Goal: Task Accomplishment & Management: Manage account settings

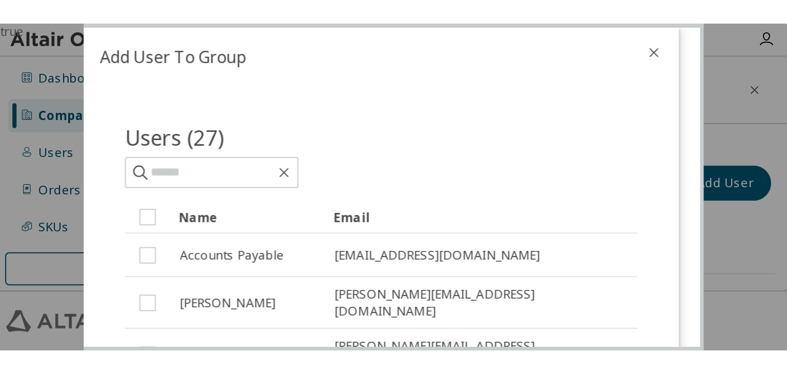
scroll to position [60, 0]
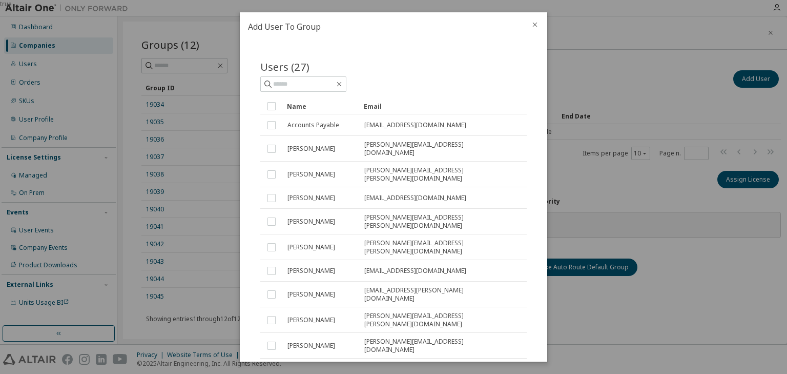
click at [536, 24] on icon "close" at bounding box center [535, 24] width 8 height 8
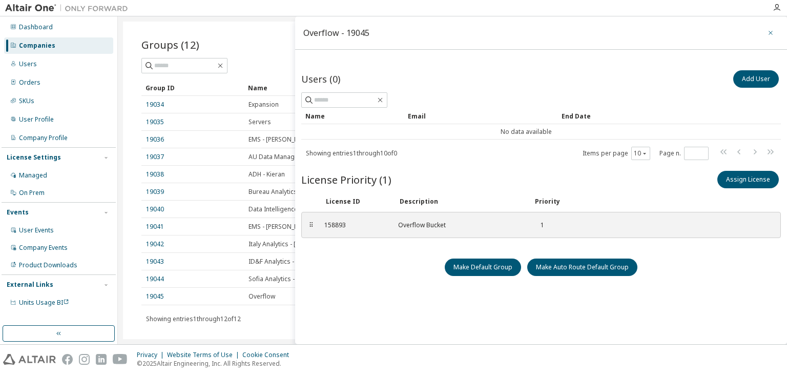
click at [767, 33] on icon "button" at bounding box center [770, 33] width 7 height 8
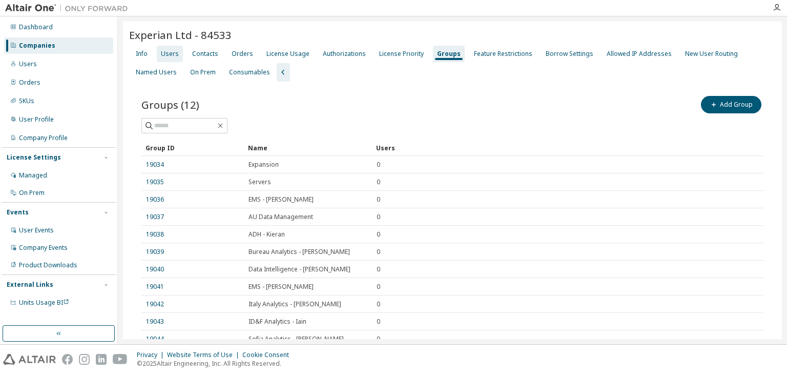
click at [171, 53] on div "Users" at bounding box center [170, 54] width 18 height 8
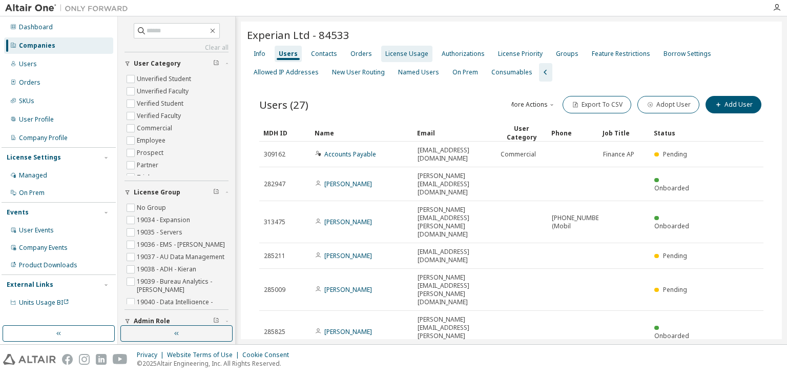
click at [399, 55] on div "License Usage" at bounding box center [406, 54] width 43 height 8
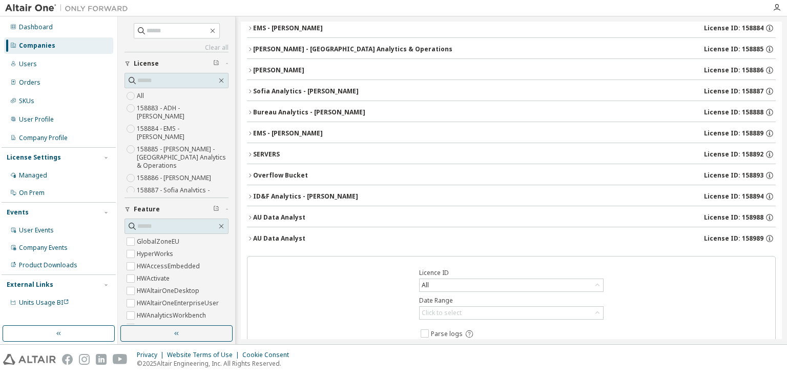
scroll to position [123, 0]
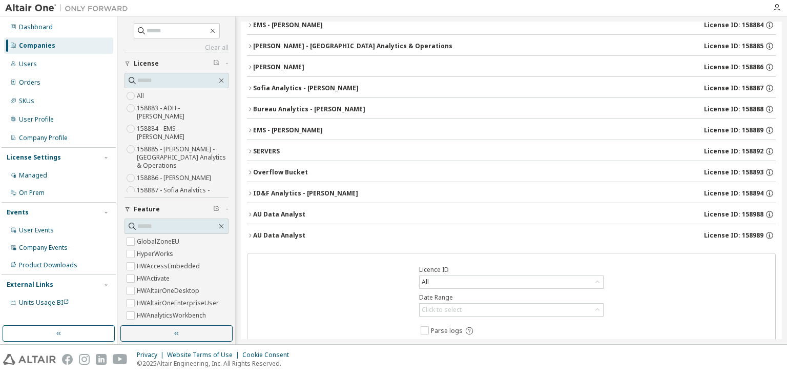
click at [250, 211] on icon "button" at bounding box center [250, 214] width 6 height 6
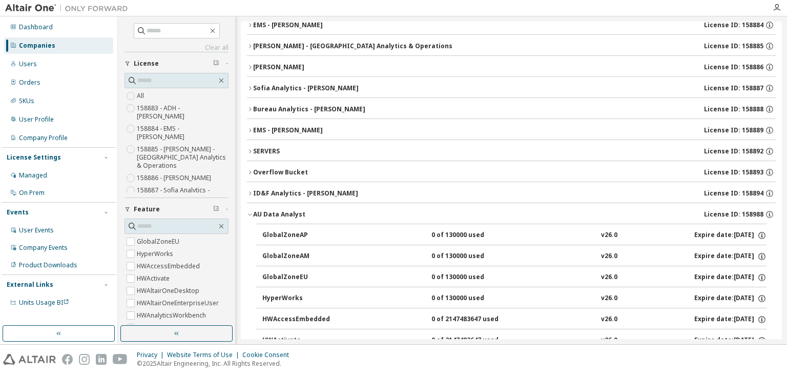
scroll to position [164, 0]
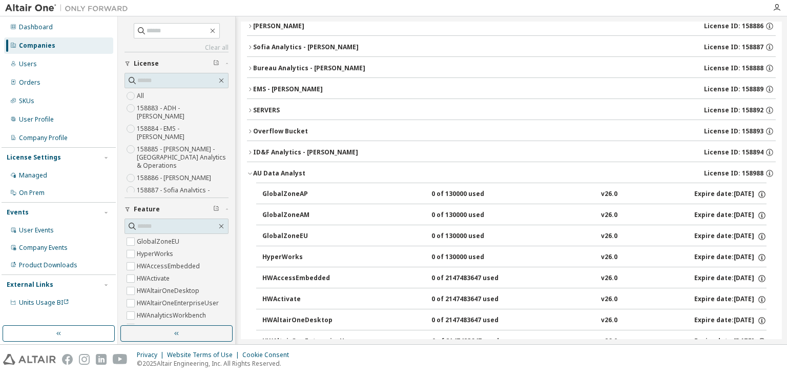
click at [250, 170] on icon "button" at bounding box center [250, 173] width 6 height 6
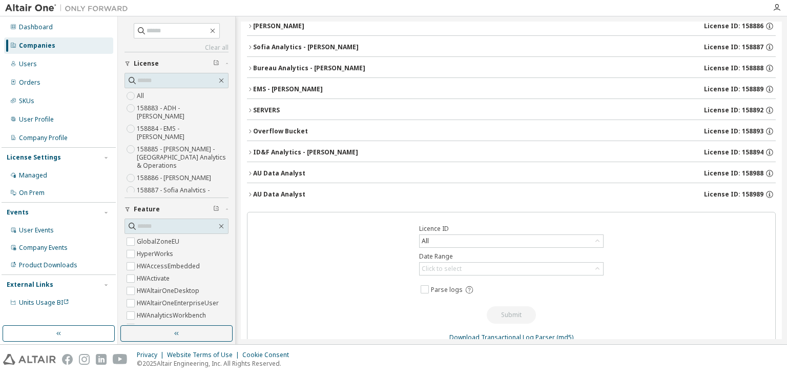
click at [251, 191] on icon "button" at bounding box center [250, 194] width 6 height 6
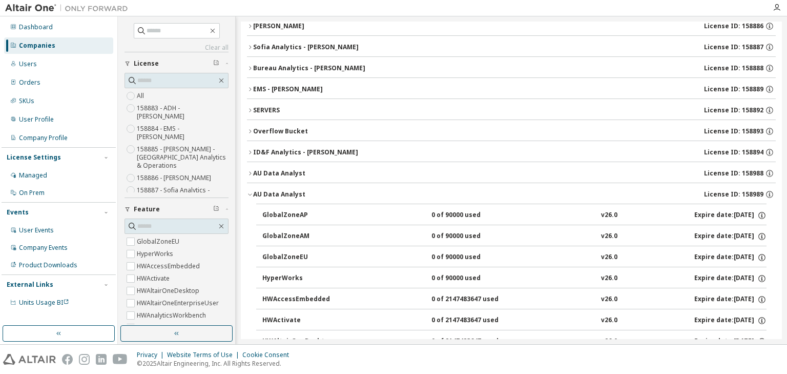
click at [251, 193] on icon "button" at bounding box center [250, 194] width 6 height 6
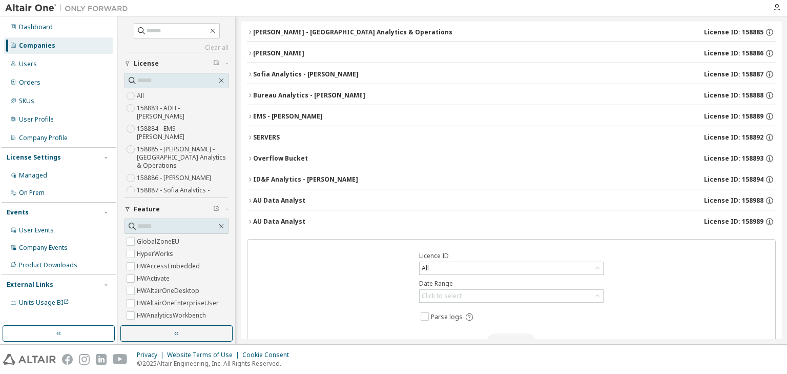
scroll to position [123, 0]
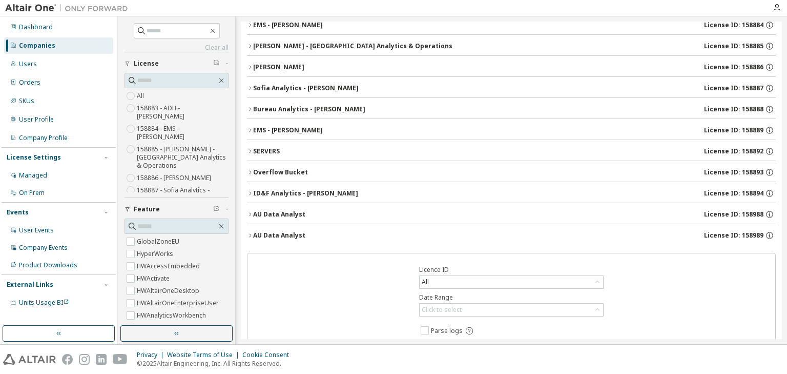
click at [252, 213] on icon "button" at bounding box center [250, 214] width 6 height 6
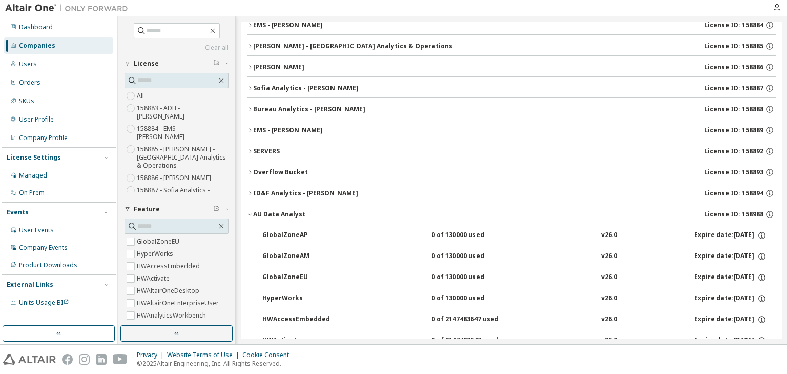
click at [250, 211] on icon "button" at bounding box center [250, 214] width 6 height 6
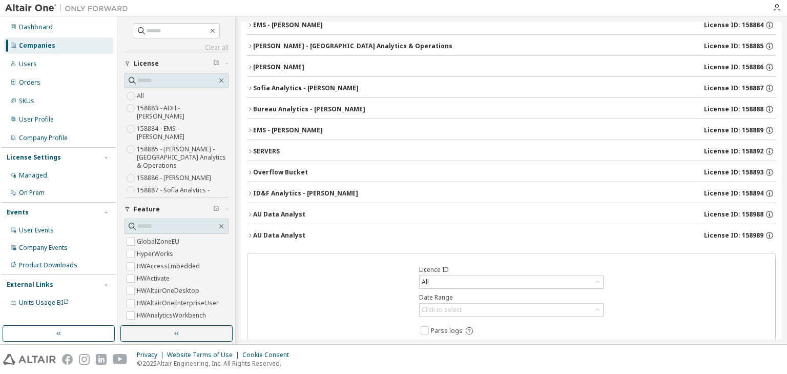
click at [254, 237] on div "AU Data Analyst" at bounding box center [279, 235] width 52 height 8
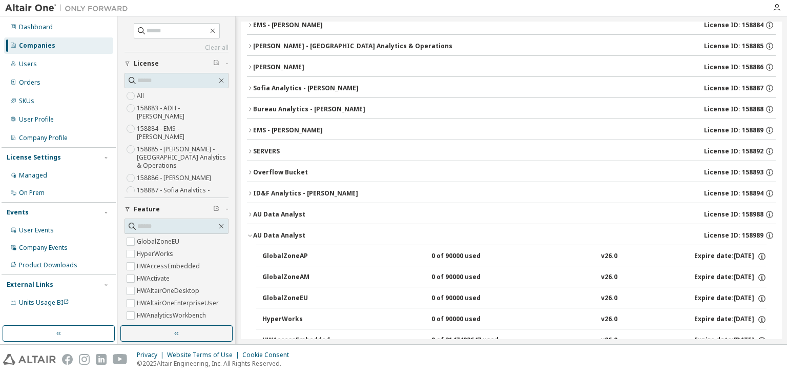
click at [255, 228] on button "AU Data Analyst License ID: 158989" at bounding box center [511, 235] width 529 height 23
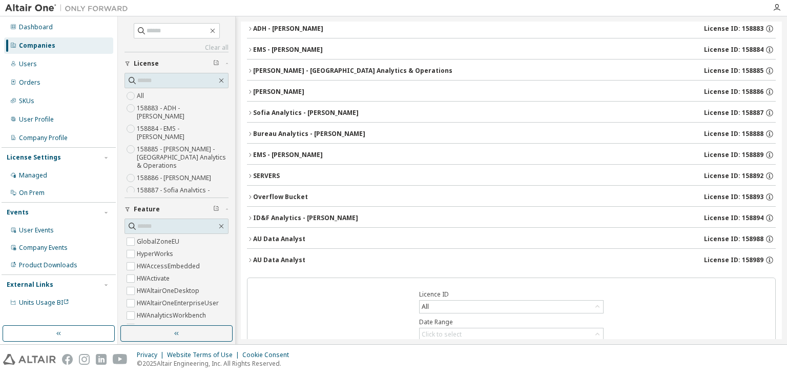
scroll to position [0, 0]
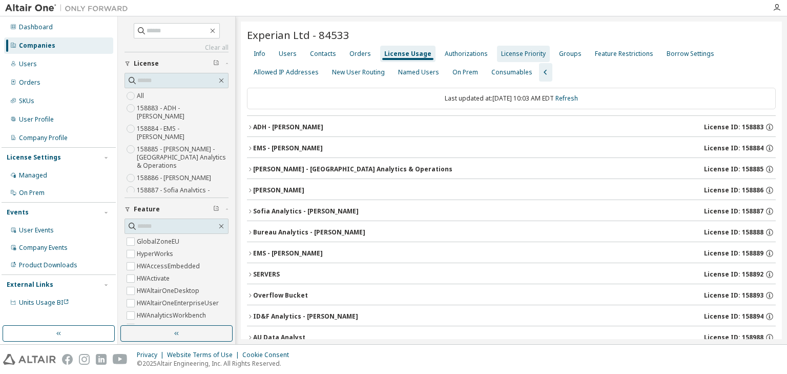
click at [505, 56] on div "License Priority" at bounding box center [523, 54] width 45 height 8
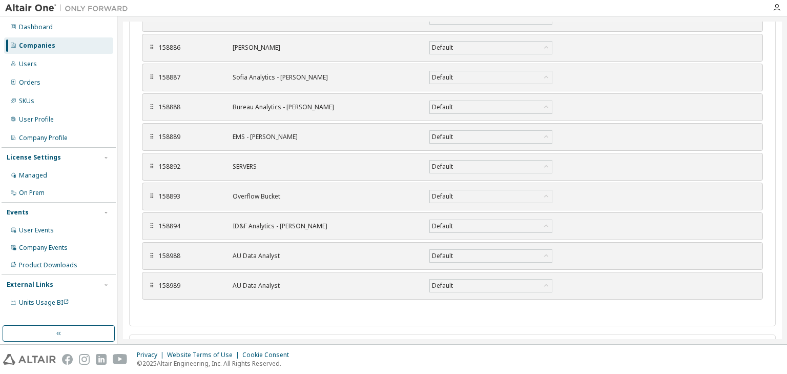
scroll to position [362, 0]
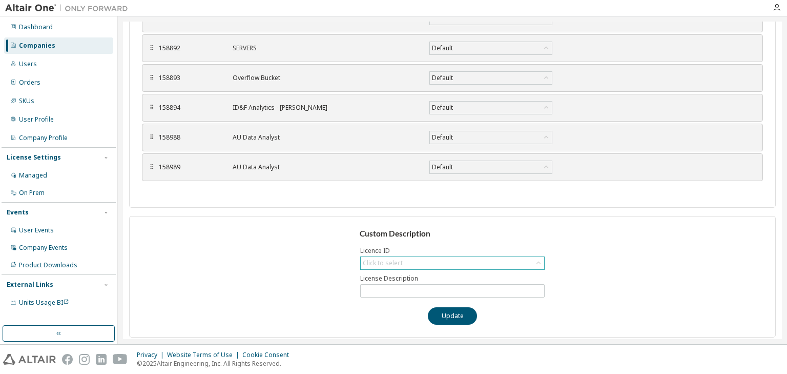
click at [408, 258] on div "Click to select" at bounding box center [452, 263] width 183 height 12
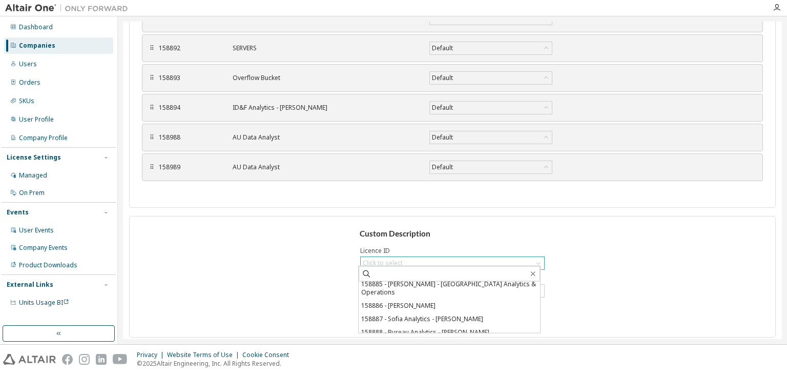
scroll to position [109, 0]
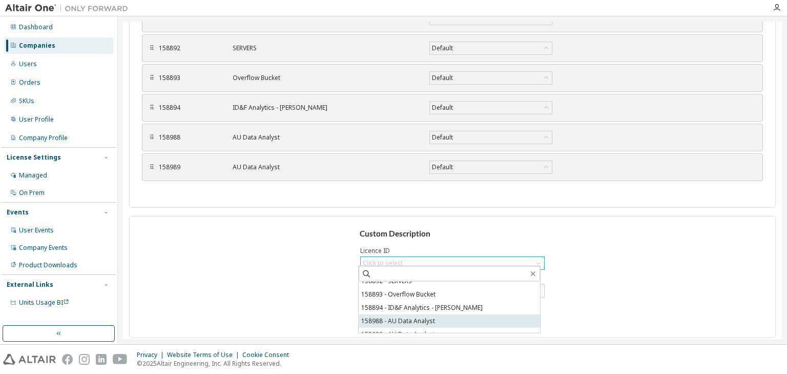
click at [428, 314] on li "158988 - AU Data Analyst" at bounding box center [449, 320] width 181 height 13
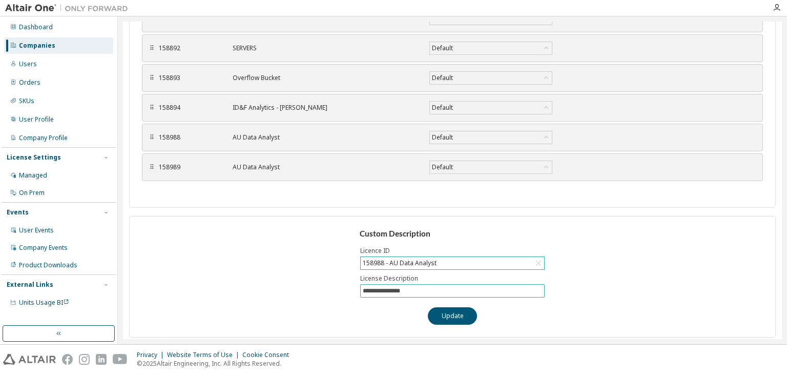
drag, startPoint x: 408, startPoint y: 287, endPoint x: 338, endPoint y: 286, distance: 70.2
click at [338, 286] on div "**********" at bounding box center [452, 276] width 647 height 121
click at [442, 311] on button "Update" at bounding box center [452, 315] width 49 height 17
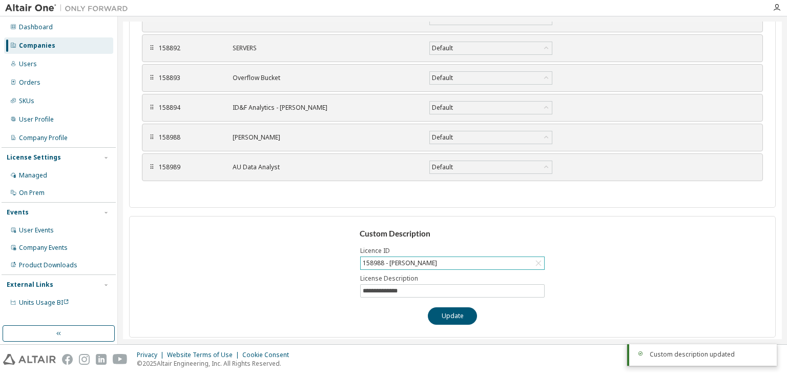
click at [451, 259] on div "158988 - [PERSON_NAME]" at bounding box center [452, 263] width 183 height 12
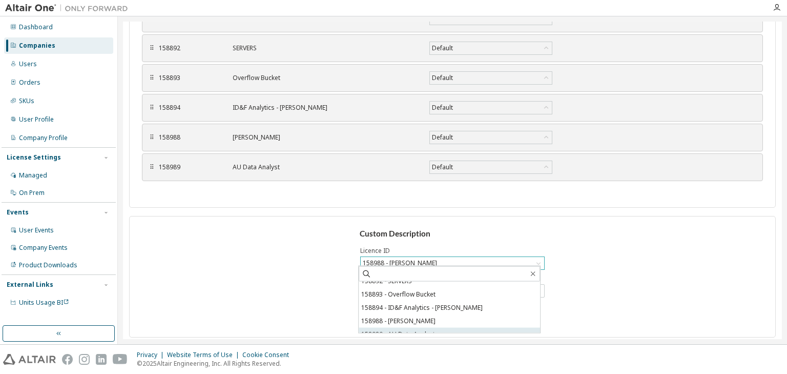
click at [439, 327] on li "158989 - AU Data Analyst" at bounding box center [449, 333] width 181 height 13
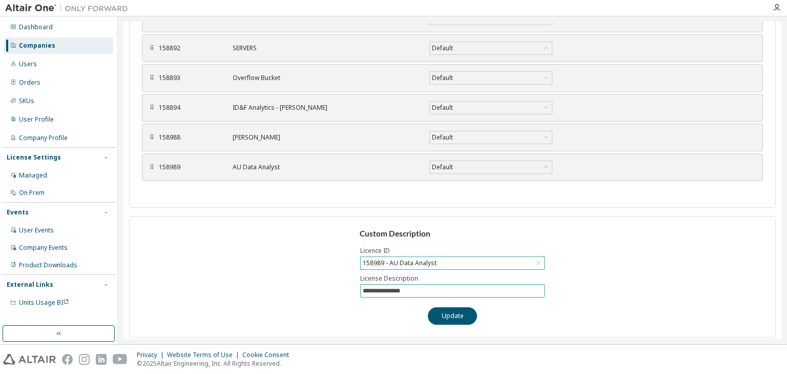
drag, startPoint x: 417, startPoint y: 287, endPoint x: 340, endPoint y: 286, distance: 76.9
click at [340, 286] on div "**********" at bounding box center [452, 276] width 647 height 121
type input "**********"
click at [440, 310] on button "Update" at bounding box center [452, 315] width 49 height 17
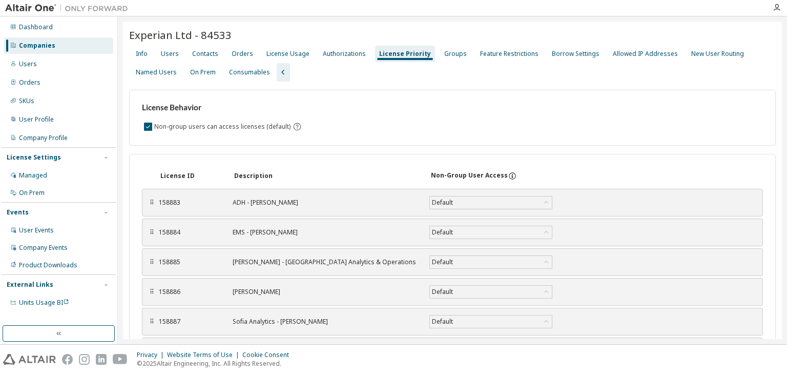
scroll to position [0, 0]
click at [446, 56] on div "Groups" at bounding box center [455, 54] width 23 height 8
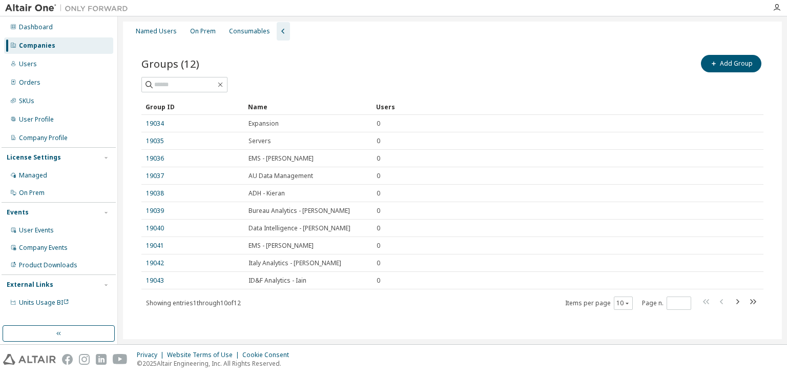
scroll to position [44, 0]
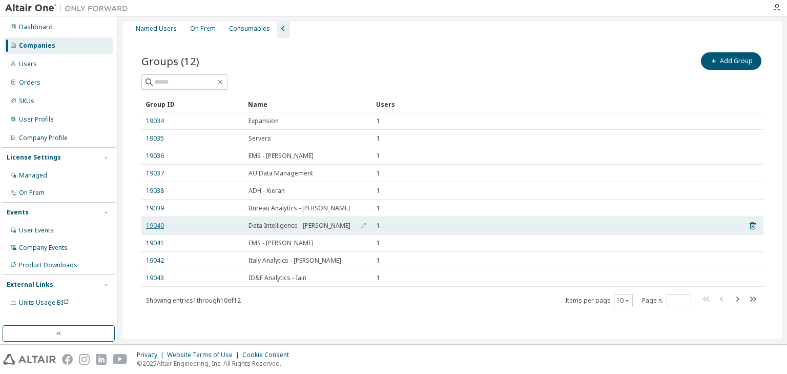
click at [152, 228] on link "19040" at bounding box center [155, 225] width 18 height 8
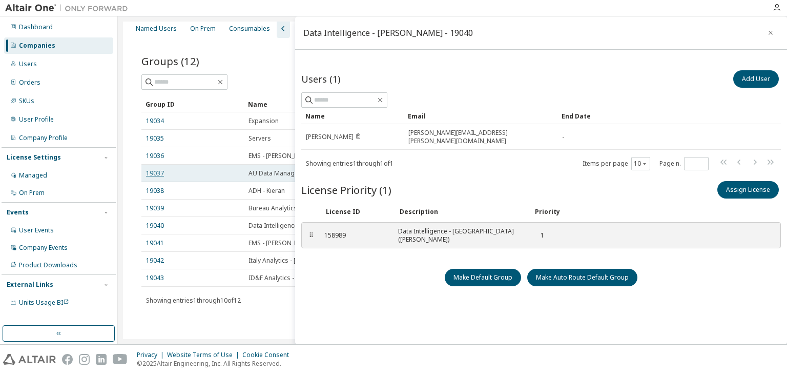
click at [148, 173] on link "19037" at bounding box center [155, 173] width 18 height 8
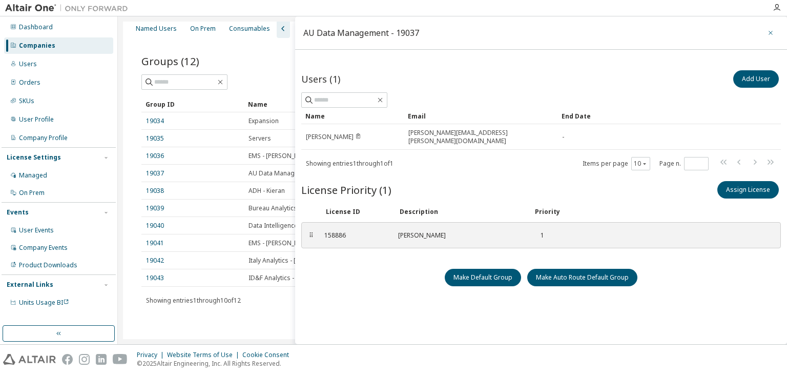
click at [767, 33] on icon "button" at bounding box center [770, 33] width 7 height 8
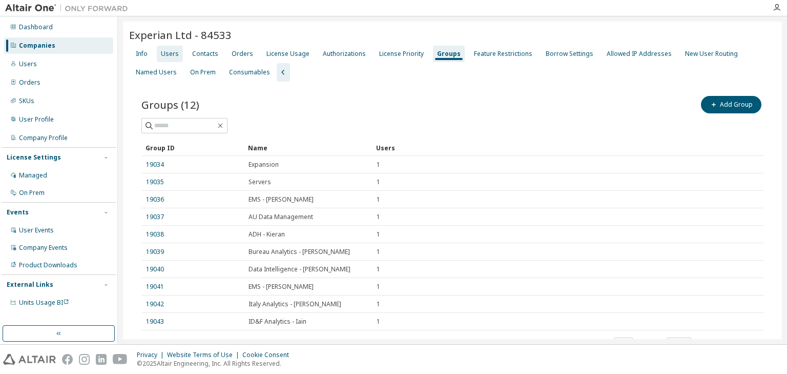
click at [176, 52] on div "Users" at bounding box center [170, 54] width 18 height 8
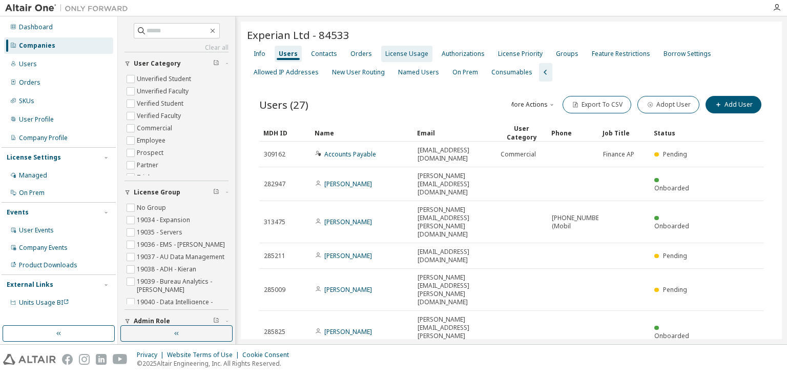
click at [407, 54] on div "License Usage" at bounding box center [406, 54] width 43 height 8
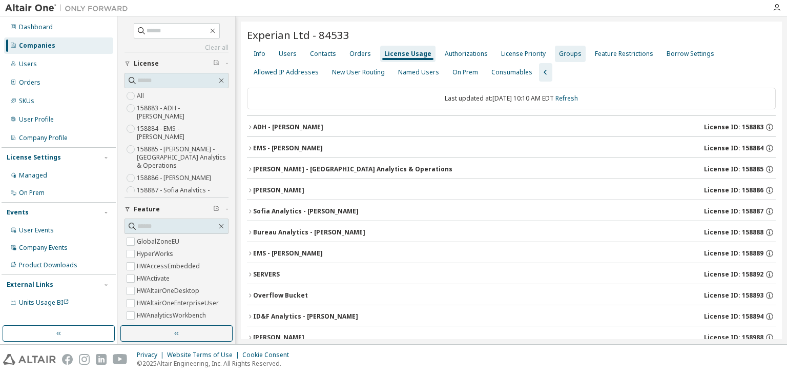
click at [559, 51] on div "Groups" at bounding box center [570, 54] width 23 height 8
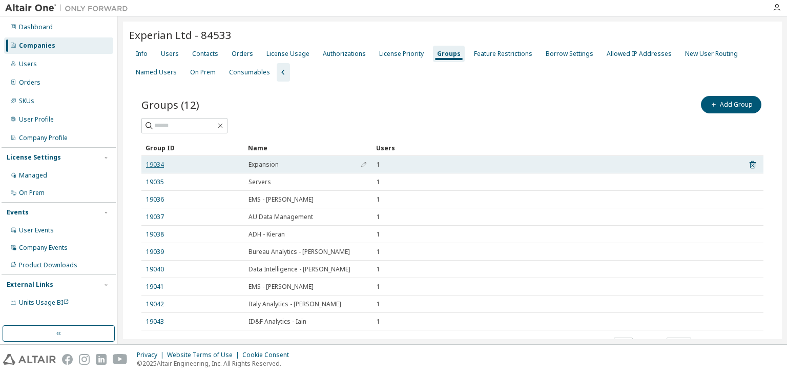
click at [157, 163] on link "19034" at bounding box center [155, 164] width 18 height 8
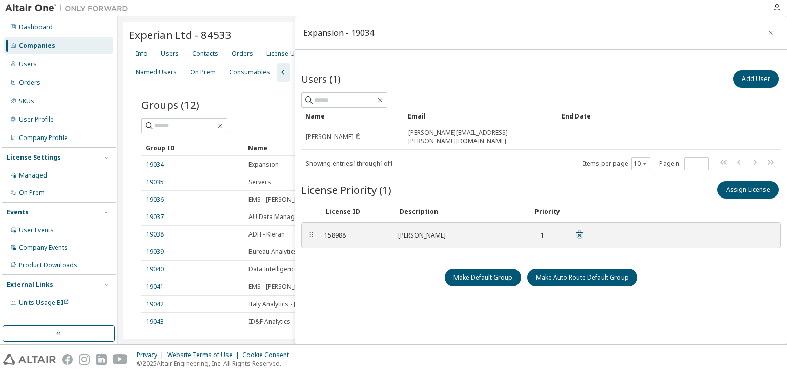
click at [580, 230] on icon at bounding box center [579, 234] width 9 height 9
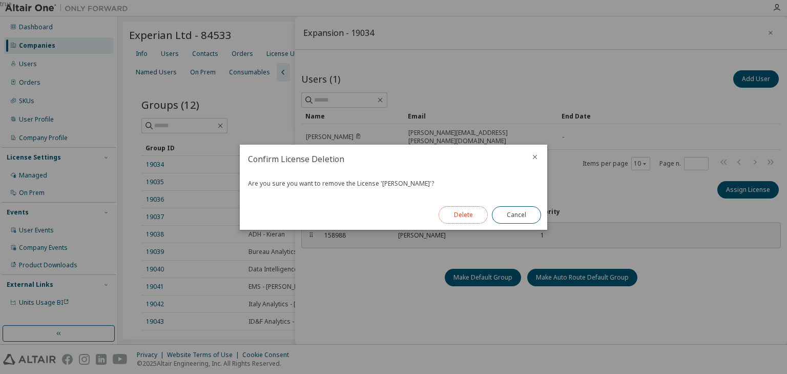
click at [463, 215] on button "Delete" at bounding box center [463, 214] width 49 height 17
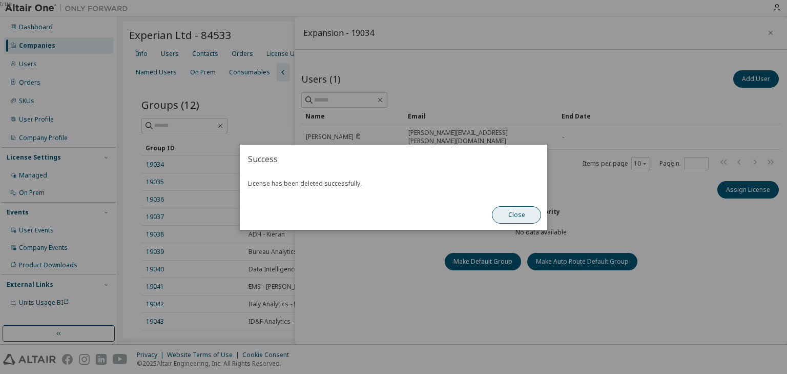
click at [510, 213] on button "Close" at bounding box center [516, 214] width 49 height 17
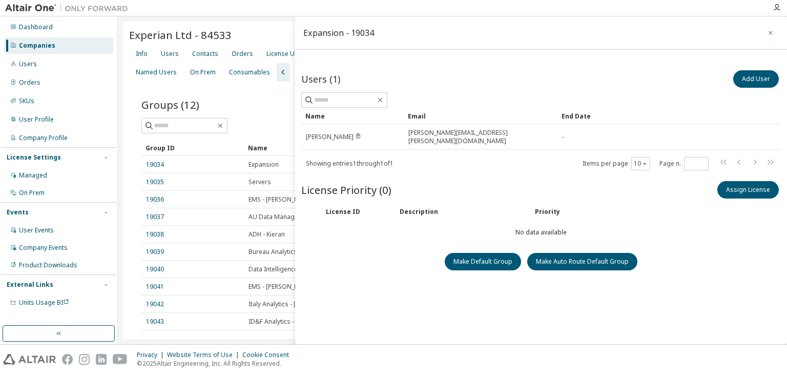
click at [767, 31] on icon "button" at bounding box center [770, 33] width 7 height 8
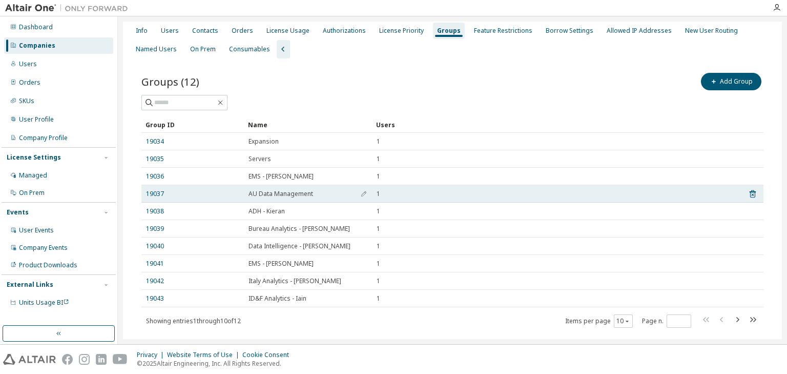
scroll to position [41, 0]
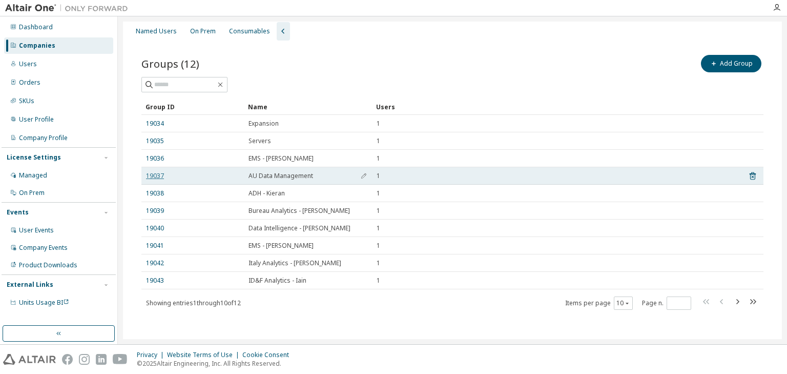
click at [158, 177] on link "19037" at bounding box center [155, 176] width 18 height 8
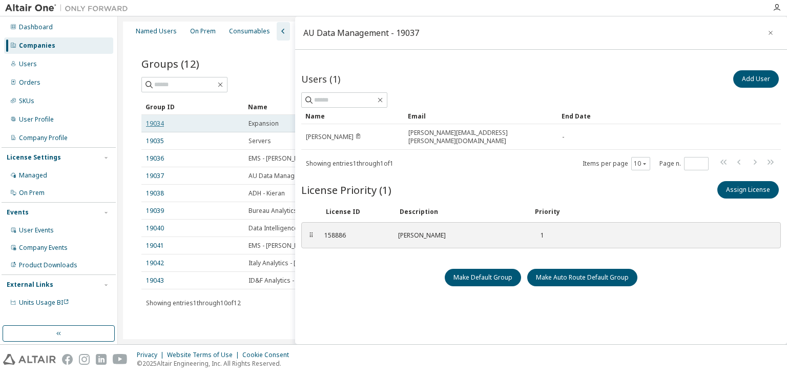
click at [156, 123] on link "19034" at bounding box center [155, 123] width 18 height 8
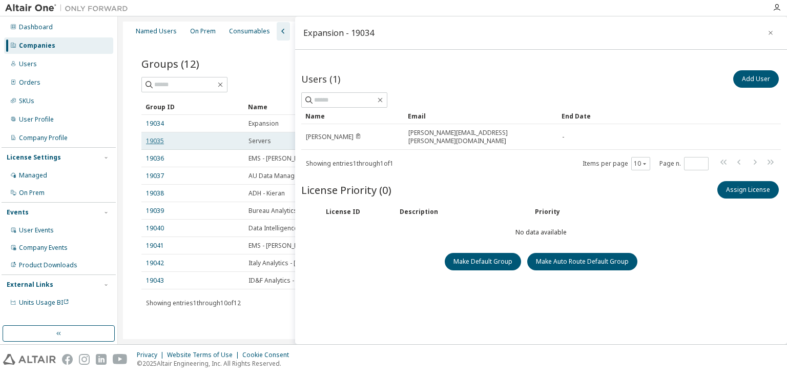
click at [156, 140] on link "19035" at bounding box center [155, 141] width 18 height 8
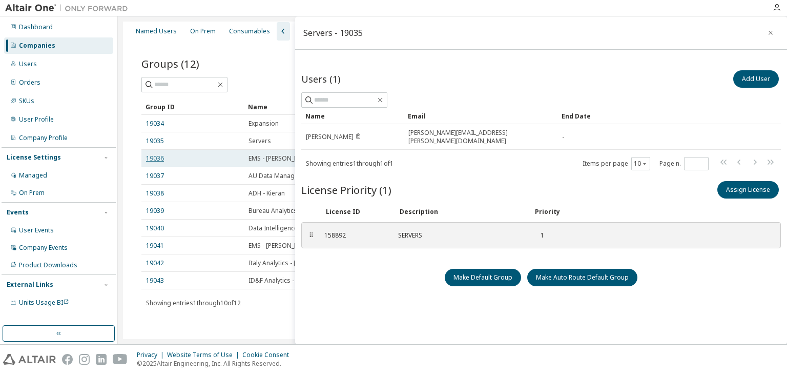
click at [156, 158] on link "19036" at bounding box center [155, 158] width 18 height 8
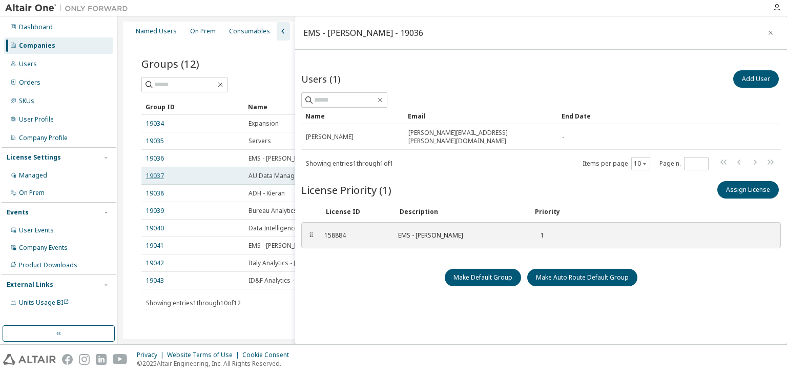
click at [157, 174] on link "19037" at bounding box center [155, 176] width 18 height 8
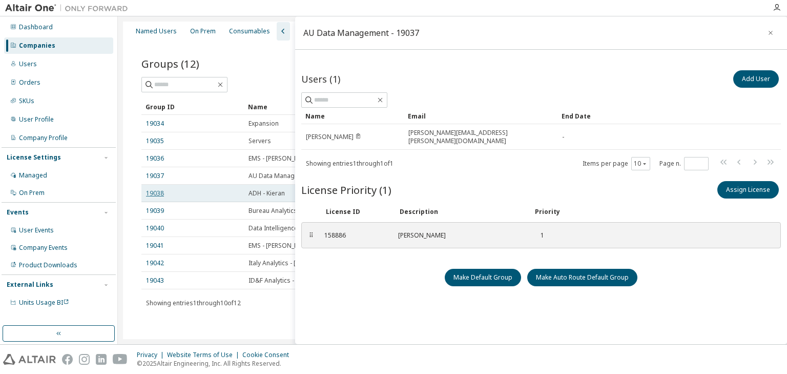
click at [154, 192] on link "19038" at bounding box center [155, 193] width 18 height 8
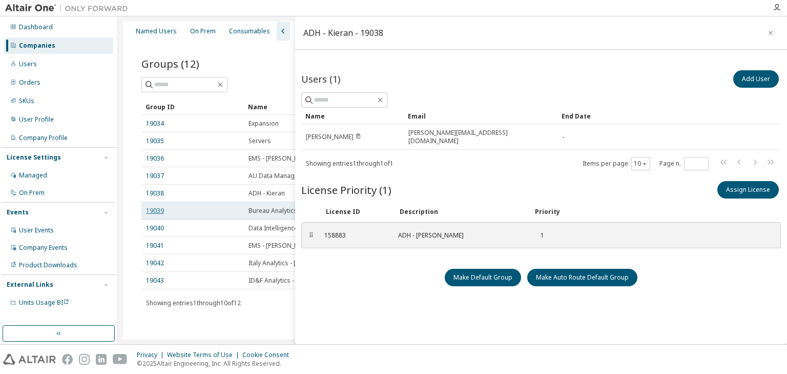
click at [155, 210] on link "19039" at bounding box center [155, 211] width 18 height 8
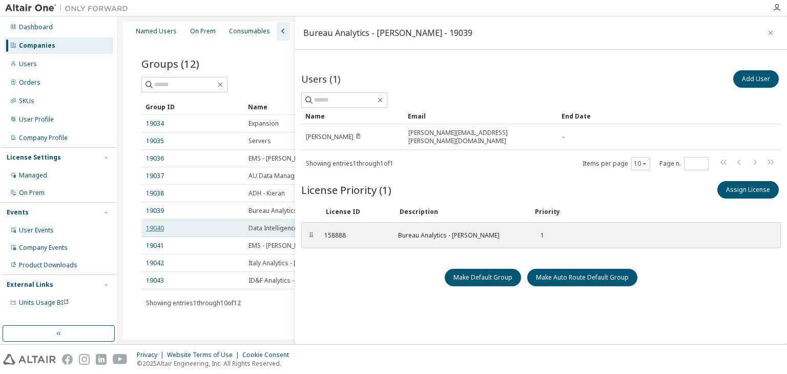
click at [158, 227] on link "19040" at bounding box center [155, 228] width 18 height 8
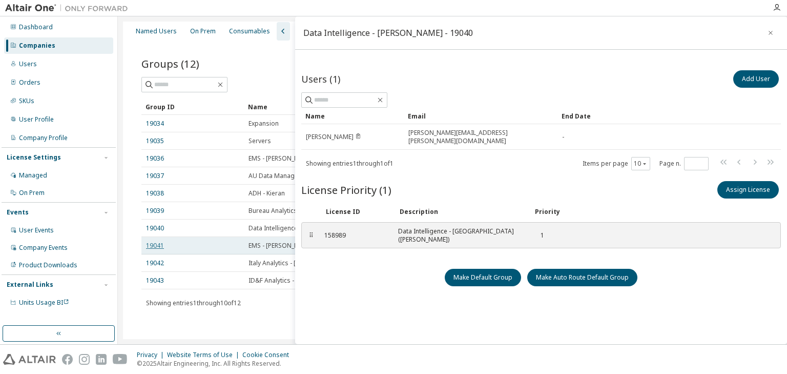
click at [156, 244] on link "19041" at bounding box center [155, 245] width 18 height 8
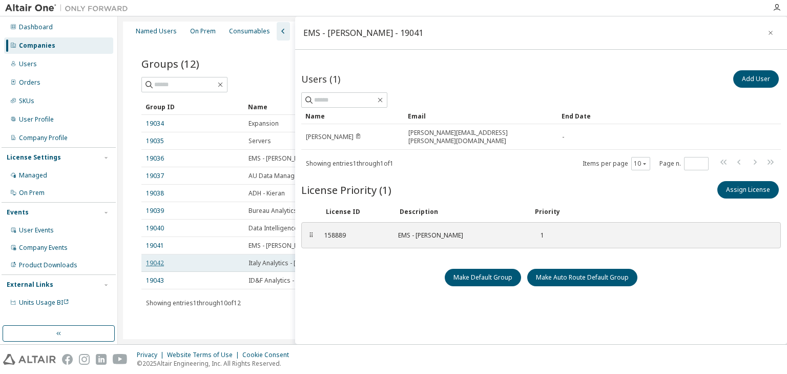
click at [156, 260] on link "19042" at bounding box center [155, 263] width 18 height 8
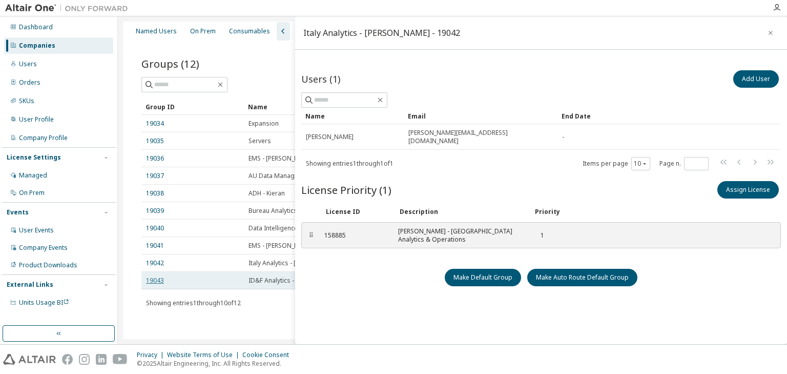
click at [156, 279] on link "19043" at bounding box center [155, 280] width 18 height 8
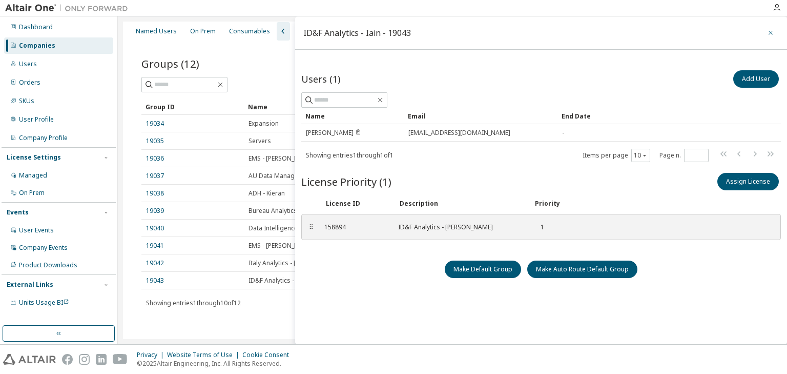
click at [767, 29] on icon "button" at bounding box center [770, 33] width 7 height 8
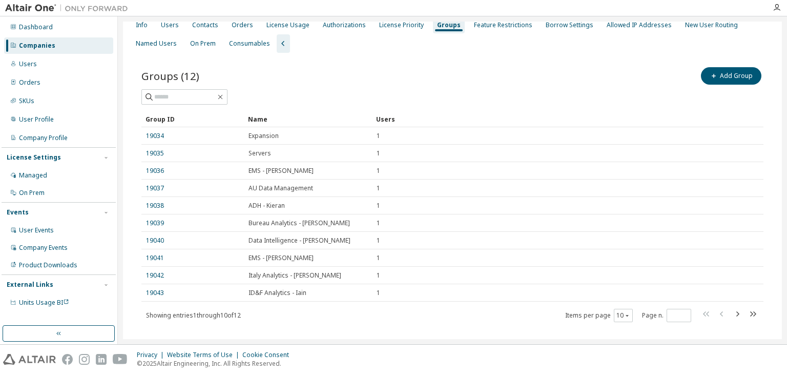
scroll to position [41, 0]
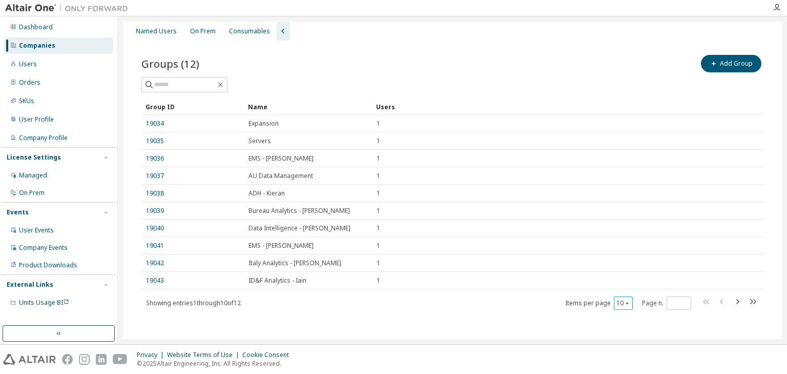
click at [624, 302] on icon "button" at bounding box center [627, 303] width 6 height 6
click at [617, 338] on div "30" at bounding box center [650, 340] width 82 height 12
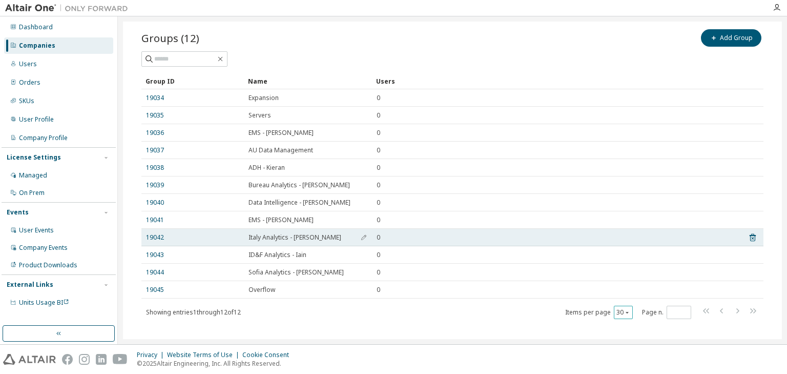
scroll to position [78, 0]
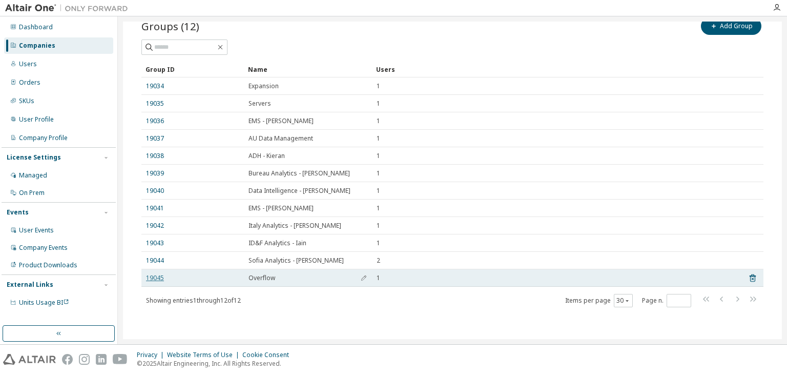
click at [152, 277] on link "19045" at bounding box center [155, 278] width 18 height 8
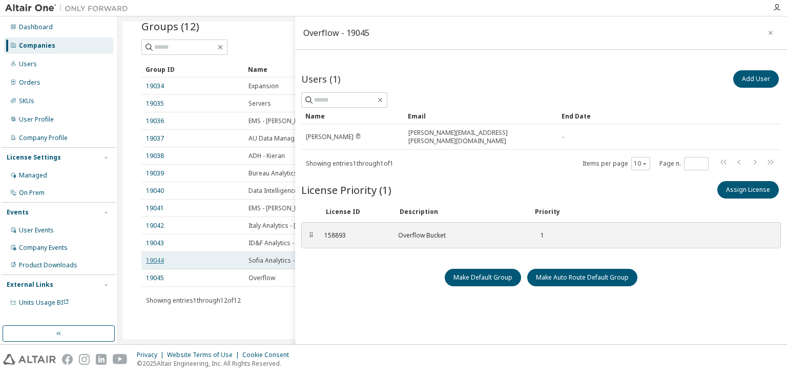
click at [157, 259] on link "19044" at bounding box center [155, 260] width 18 height 8
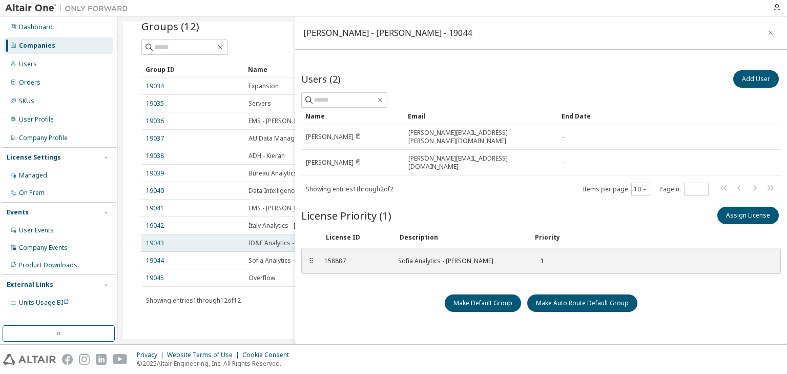
click at [159, 244] on link "19043" at bounding box center [155, 243] width 18 height 8
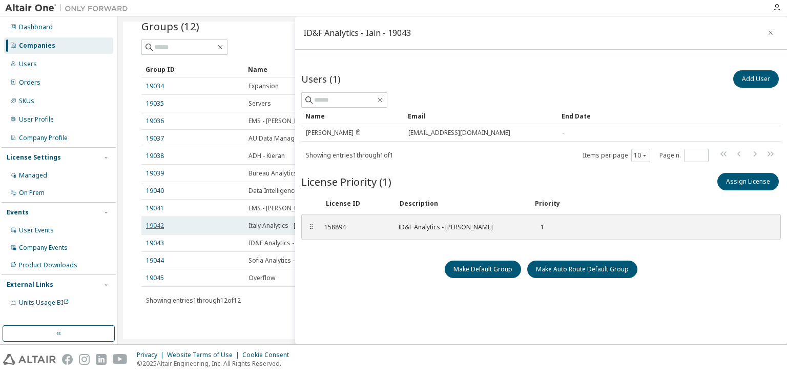
click at [160, 227] on link "19042" at bounding box center [155, 225] width 18 height 8
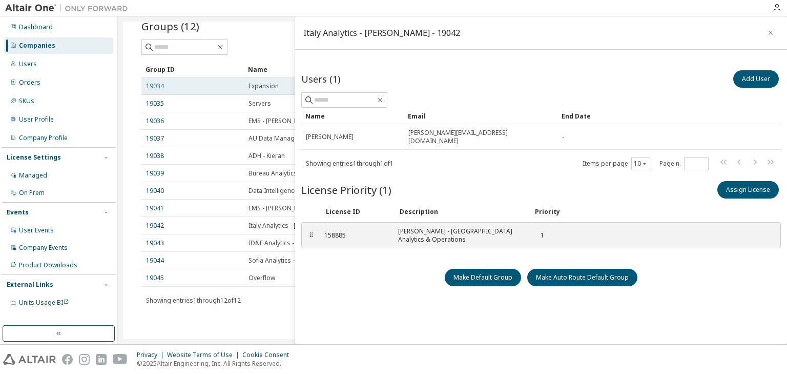
click at [152, 82] on link "19034" at bounding box center [155, 86] width 18 height 8
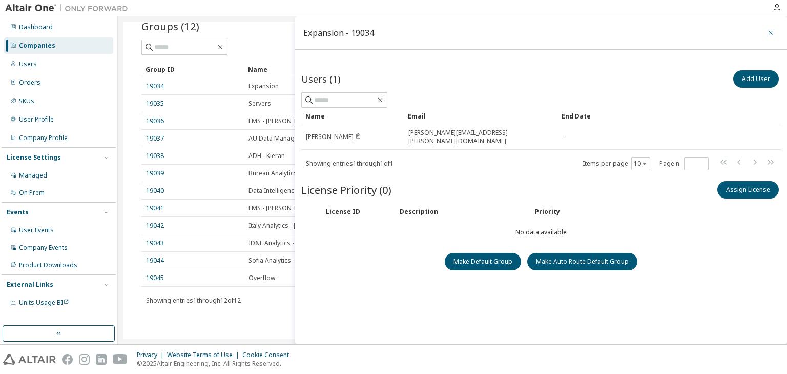
click at [768, 29] on icon "button" at bounding box center [770, 33] width 7 height 8
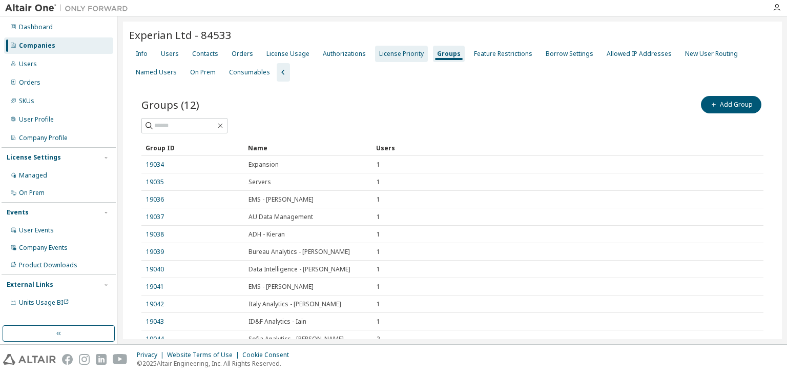
click at [394, 55] on div "License Priority" at bounding box center [401, 54] width 45 height 8
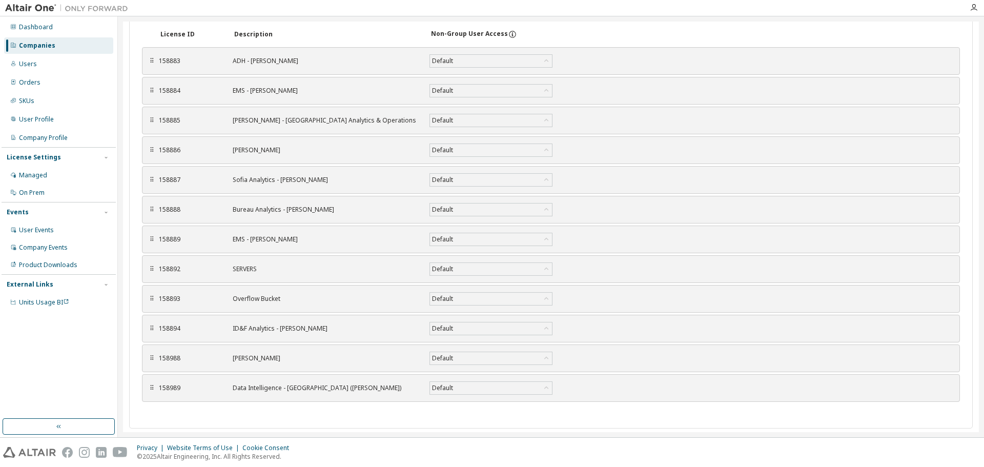
scroll to position [123, 0]
drag, startPoint x: 746, startPoint y: 0, endPoint x: 668, endPoint y: 417, distance: 424.2
click at [668, 393] on div "License ID Description Non-Group User Access ⠿ 158883 ADH - [PERSON_NAME] Defau…" at bounding box center [550, 220] width 843 height 416
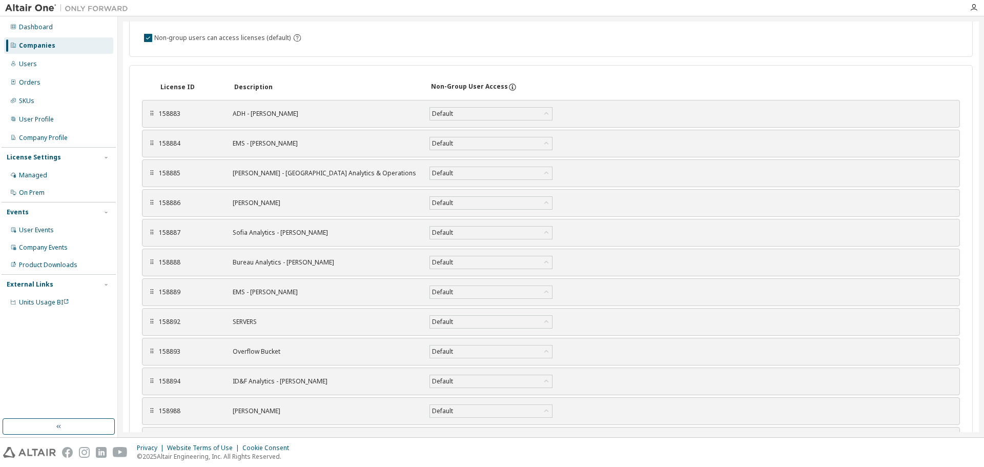
scroll to position [0, 0]
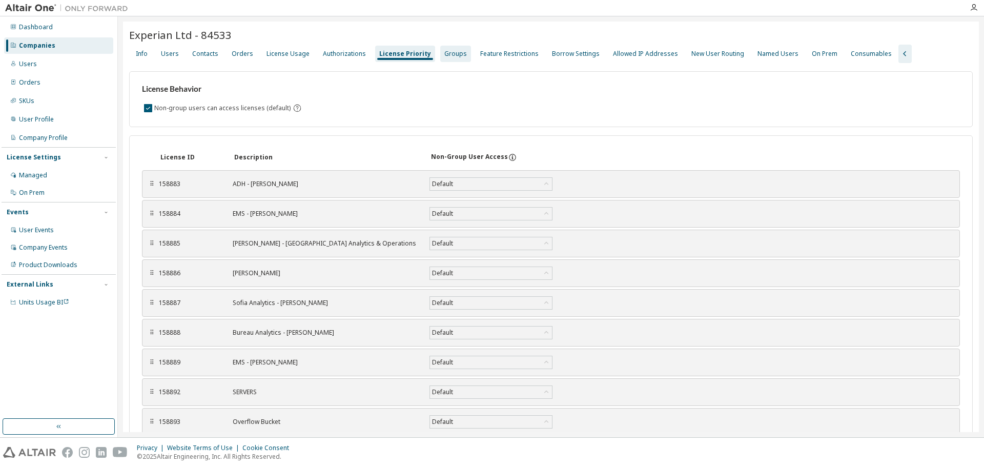
click at [444, 55] on div "Groups" at bounding box center [455, 54] width 23 height 8
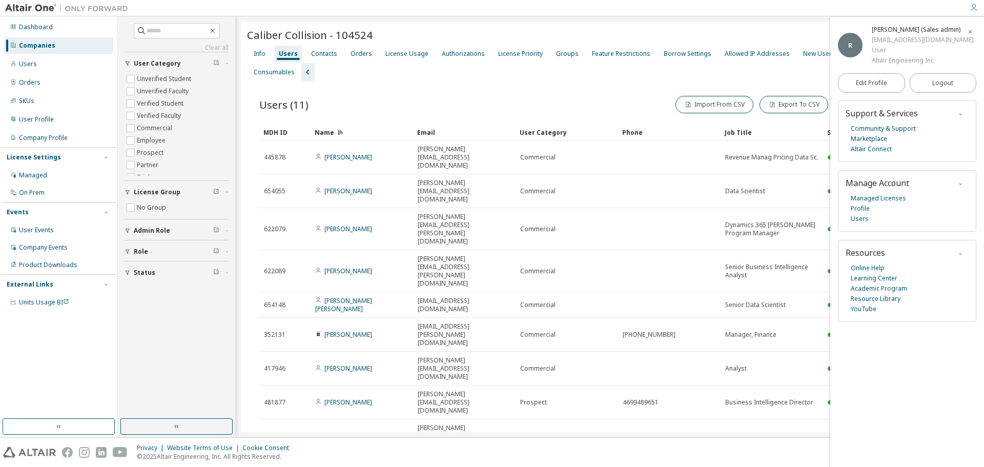
click at [39, 45] on div "Companies" at bounding box center [37, 46] width 36 height 8
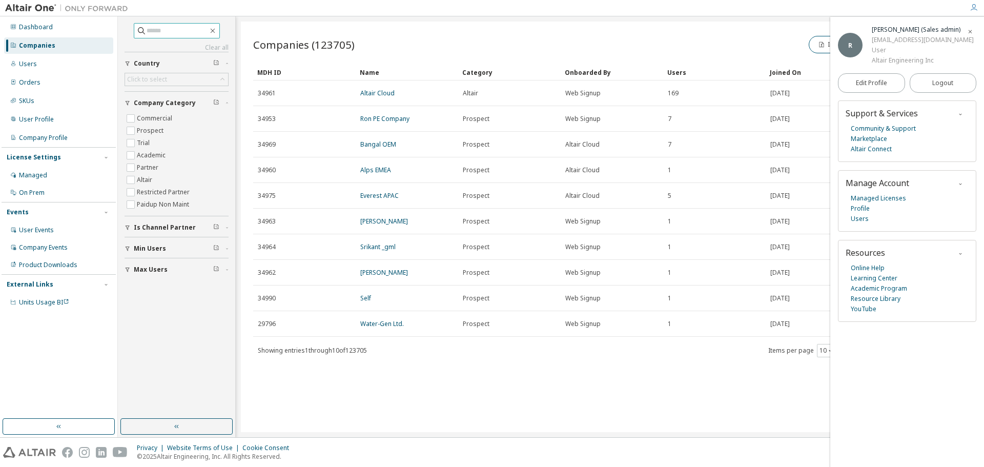
click at [147, 31] on input "text" at bounding box center [177, 31] width 61 height 10
paste input "**********"
type input "**********"
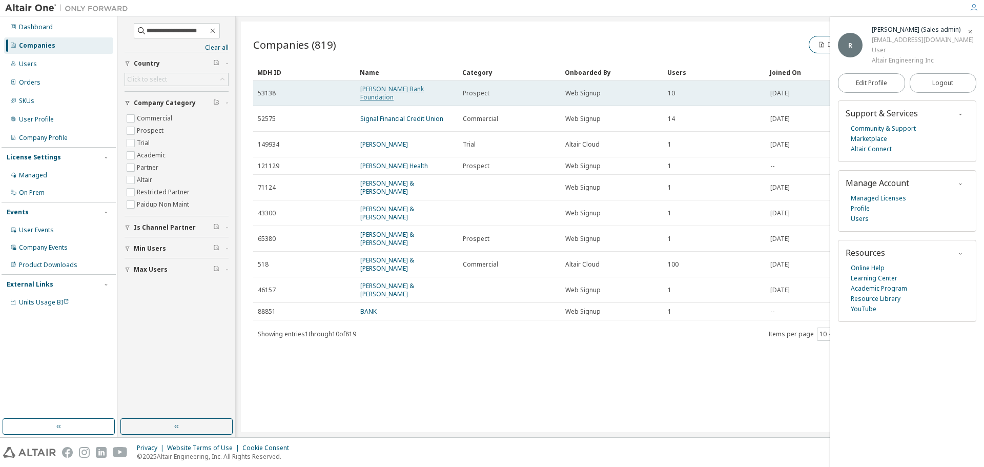
click at [406, 90] on link "Hancock Bank Foundation" at bounding box center [392, 93] width 64 height 17
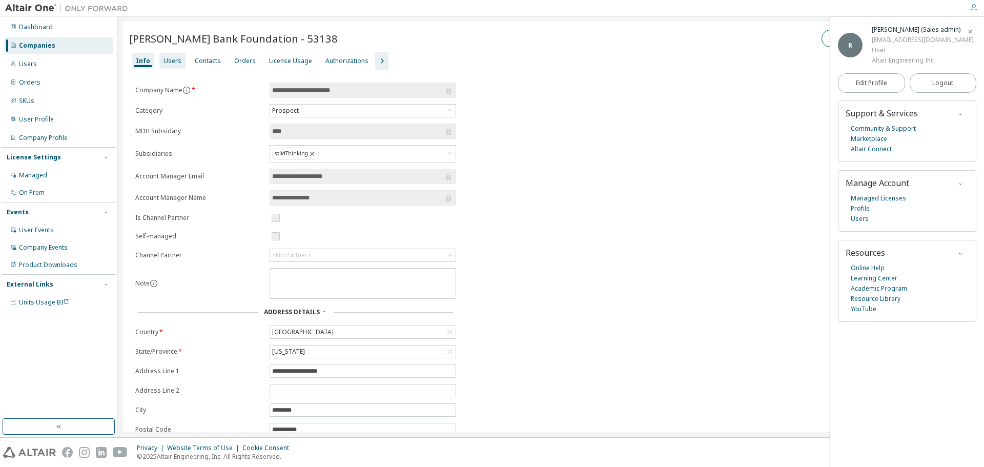
click at [170, 61] on div "Users" at bounding box center [172, 61] width 18 height 8
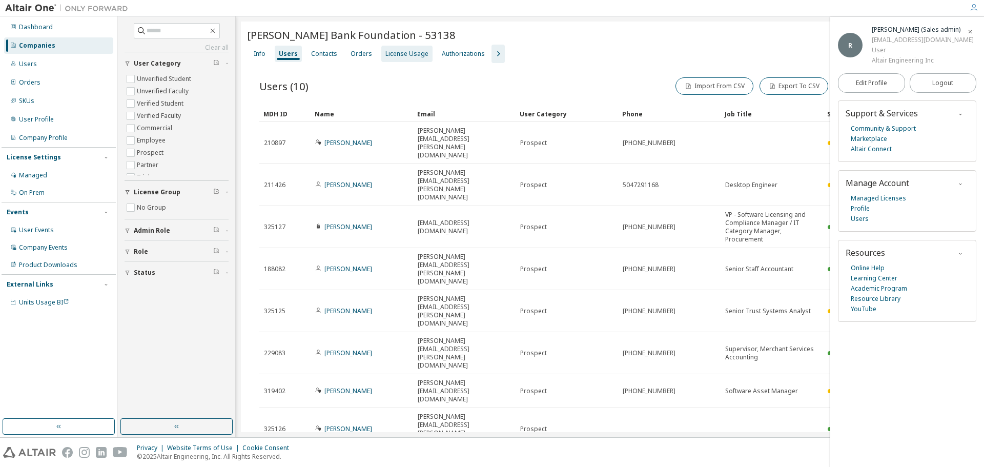
click at [406, 52] on div "License Usage" at bounding box center [406, 54] width 43 height 8
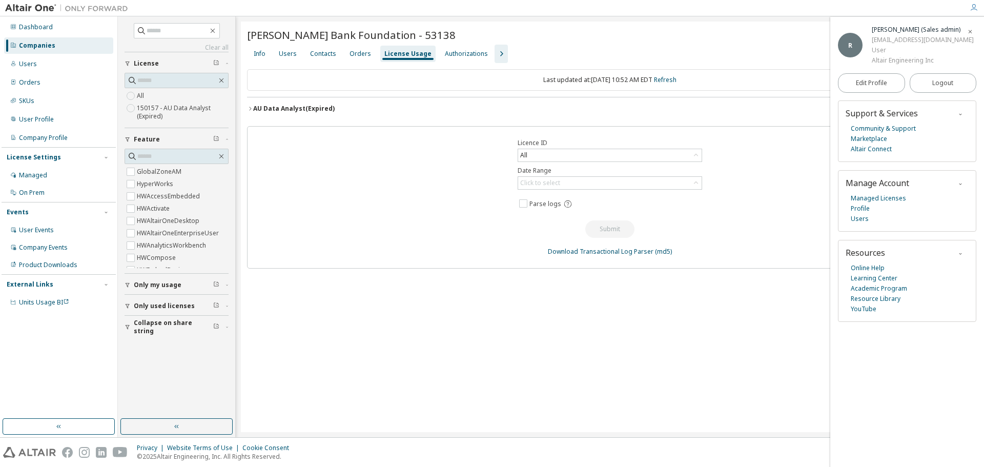
click at [971, 31] on icon "button" at bounding box center [970, 32] width 6 height 6
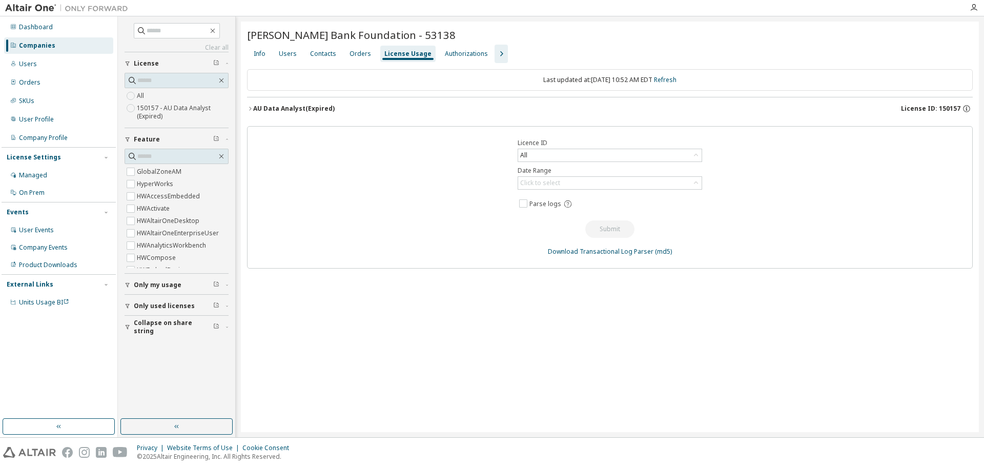
click at [249, 108] on icon "button" at bounding box center [250, 109] width 6 height 6
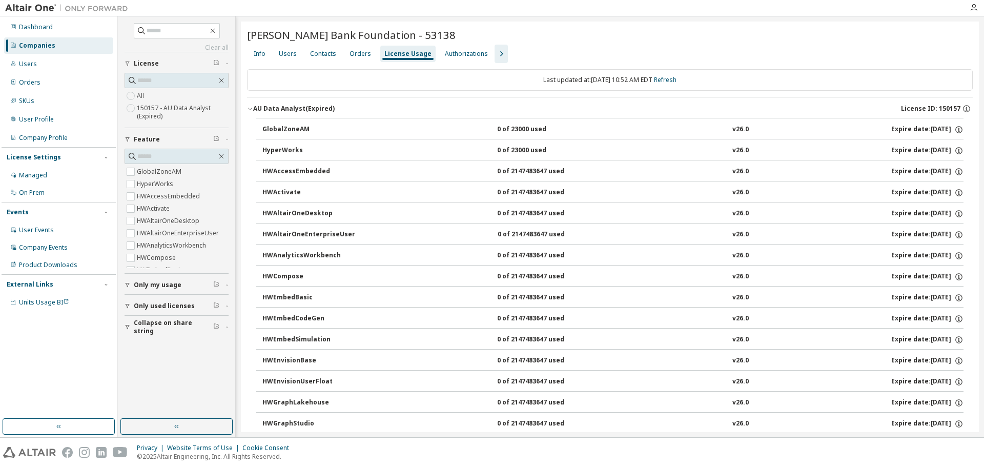
click at [247, 109] on icon "button" at bounding box center [250, 109] width 6 height 6
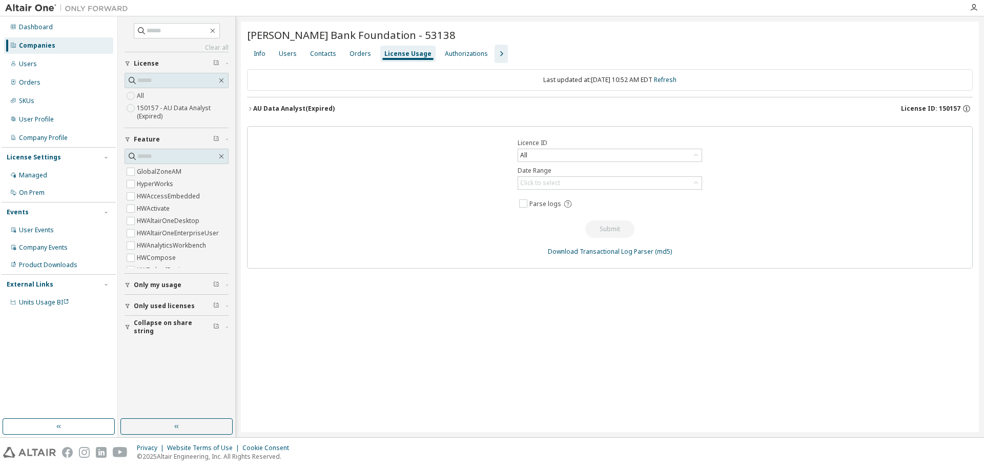
click at [246, 109] on div "Hancock Bank Foundation - 53138 Clear Load Save Save As Field Operator Value Se…" at bounding box center [610, 227] width 738 height 410
click at [253, 107] on icon "button" at bounding box center [250, 109] width 6 height 6
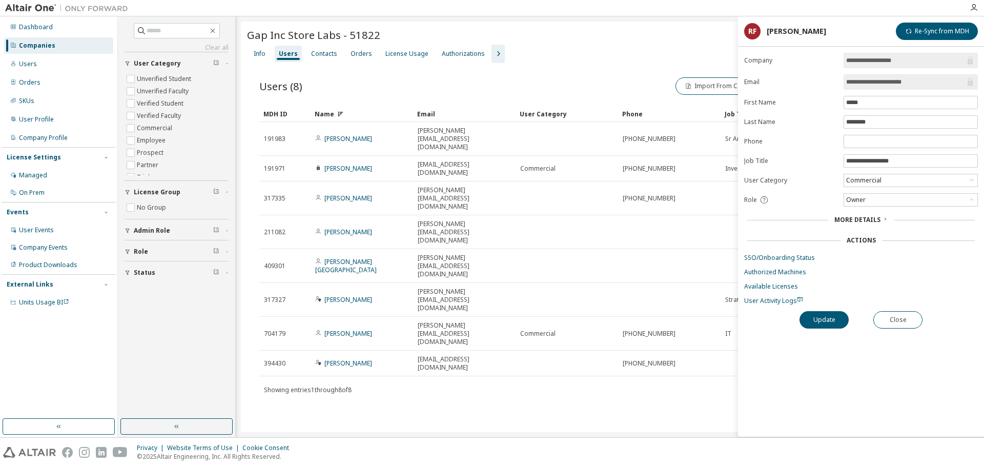
click at [283, 54] on div "Users" at bounding box center [288, 54] width 19 height 8
click at [404, 54] on div "License Usage" at bounding box center [406, 54] width 43 height 8
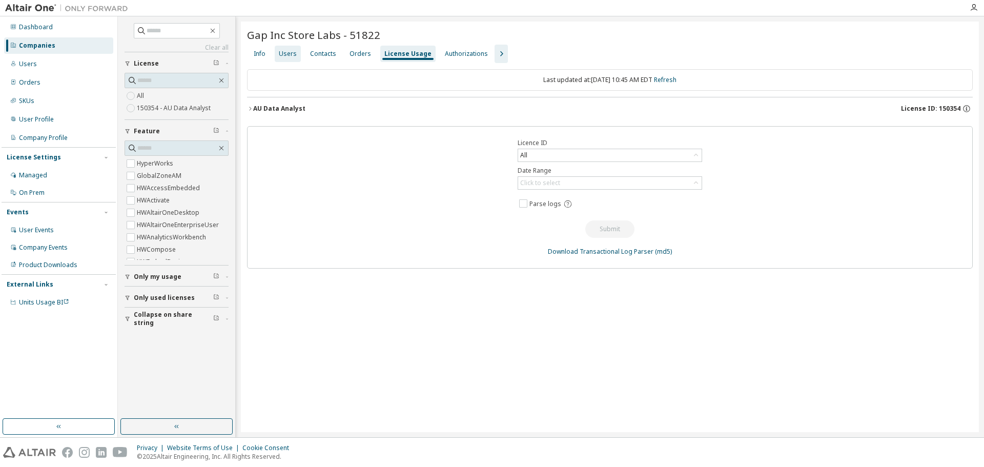
click at [289, 54] on div "Users" at bounding box center [288, 54] width 18 height 8
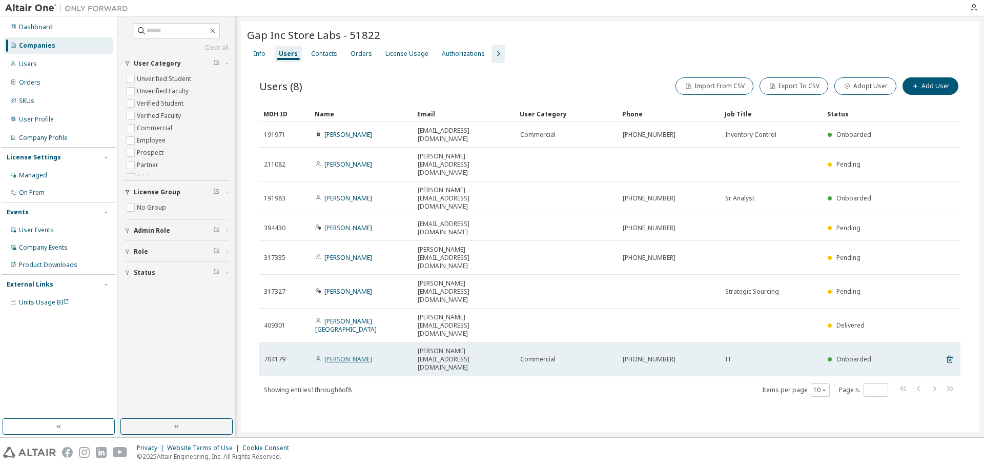
click at [354, 355] on link "Anthony James" at bounding box center [348, 359] width 48 height 9
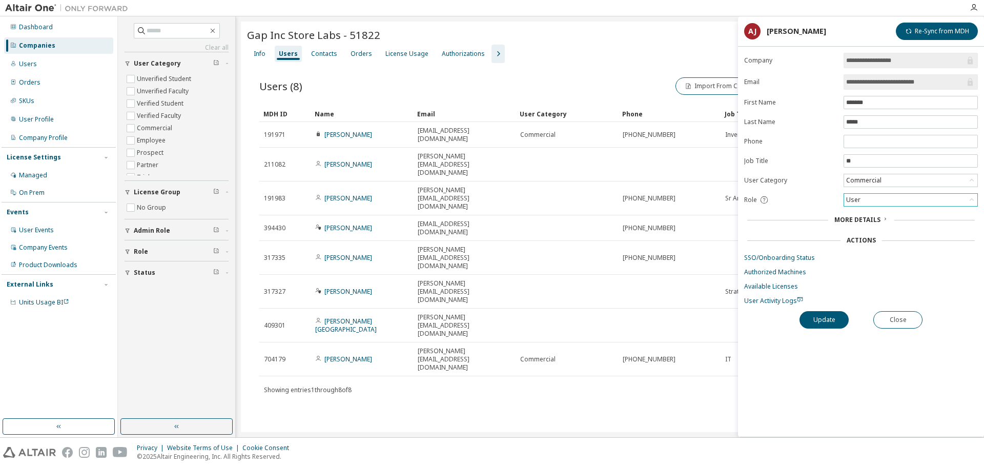
click at [866, 201] on div "User" at bounding box center [910, 200] width 133 height 12
click at [865, 213] on li "Admin" at bounding box center [910, 213] width 131 height 13
click at [819, 323] on button "Update" at bounding box center [823, 319] width 49 height 17
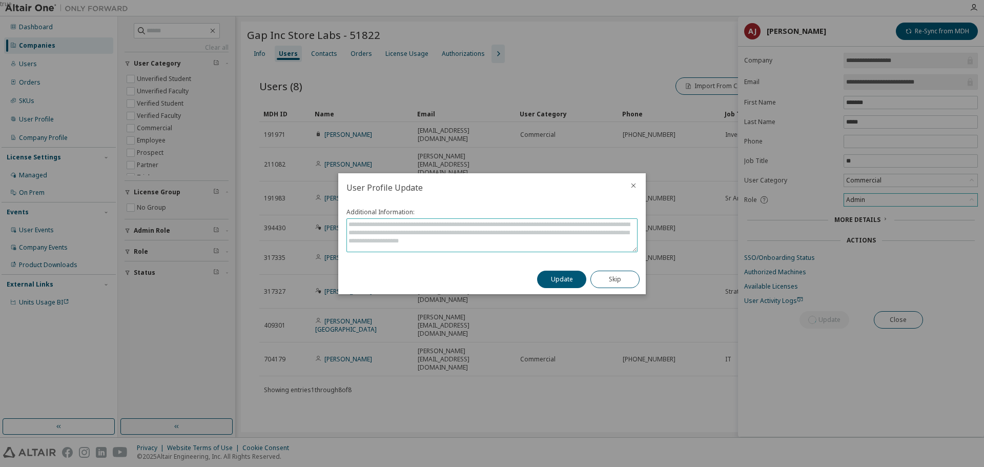
click at [461, 240] on textarea at bounding box center [492, 235] width 290 height 33
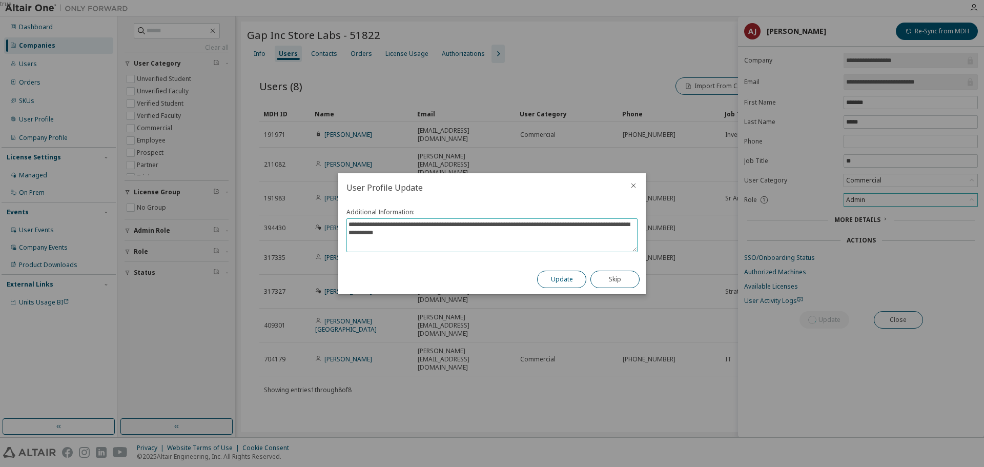
type textarea "**********"
click at [559, 277] on button "Update" at bounding box center [561, 279] width 49 height 17
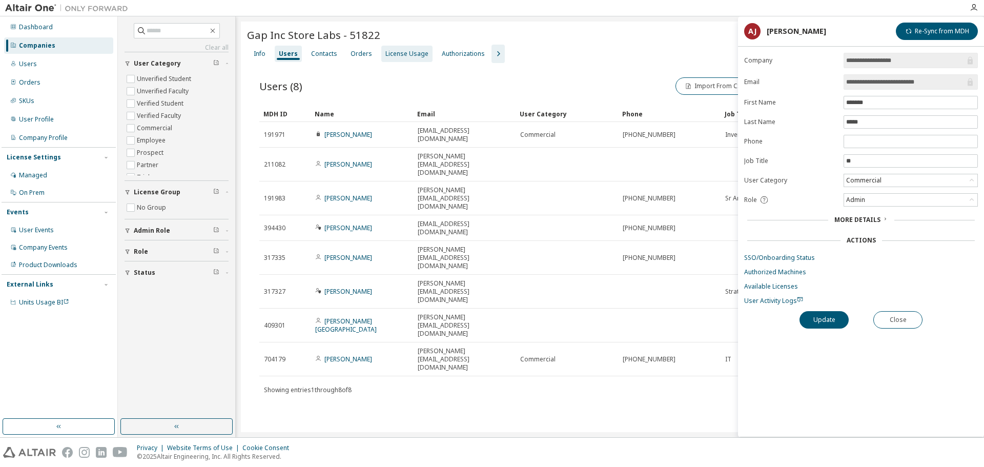
click at [393, 48] on div "License Usage" at bounding box center [406, 54] width 51 height 16
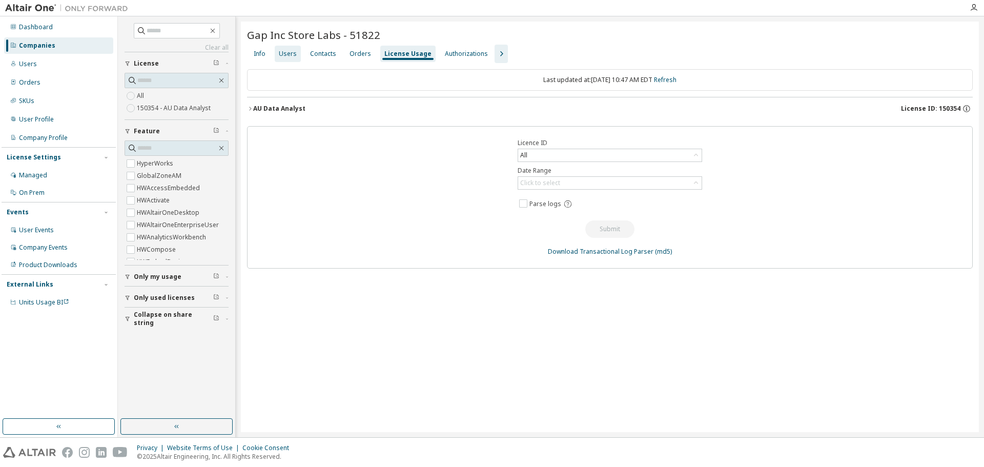
click at [292, 52] on div "Users" at bounding box center [288, 54] width 18 height 8
